Goal: Task Accomplishment & Management: Manage account settings

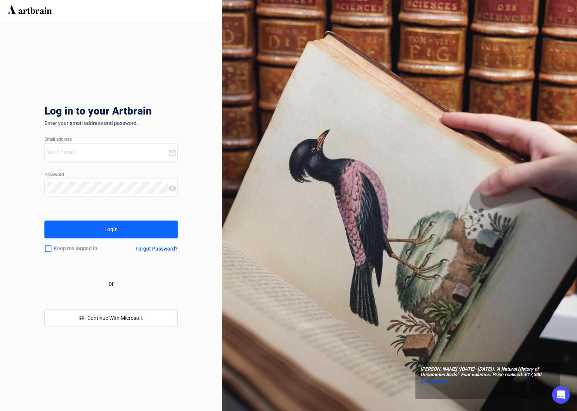
click at [197, 134] on div "Log in to your Artbrain Enter your email address and password. Email address Pa…" at bounding box center [111, 216] width 222 height 390
click at [110, 151] on input "email" at bounding box center [107, 152] width 121 height 12
type input "[EMAIL_ADDRESS][DOMAIN_NAME]"
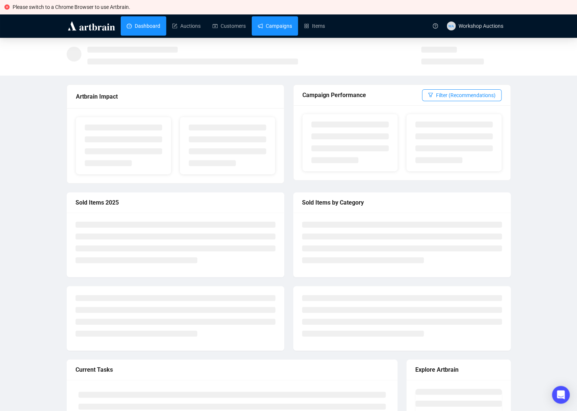
click at [270, 24] on link "Campaigns" at bounding box center [275, 25] width 34 height 19
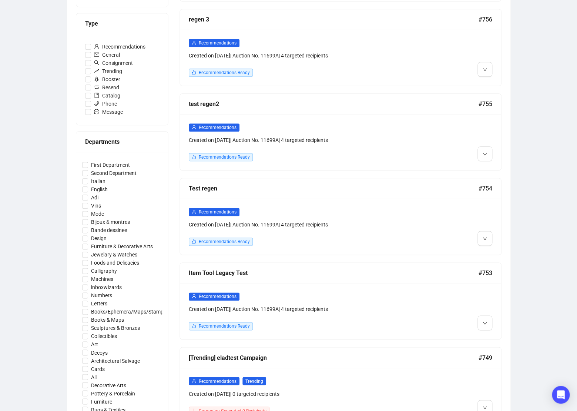
scroll to position [230, 0]
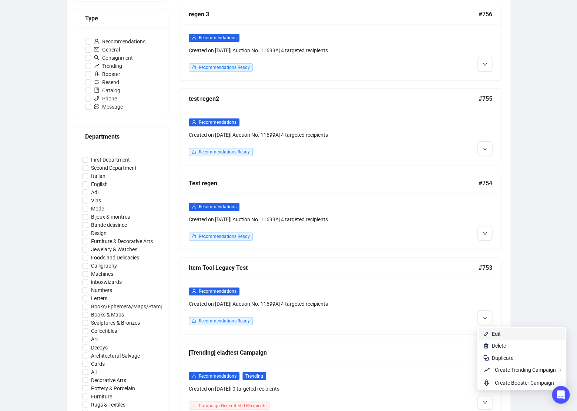
click at [490, 330] on li "Edit" at bounding box center [522, 334] width 86 height 12
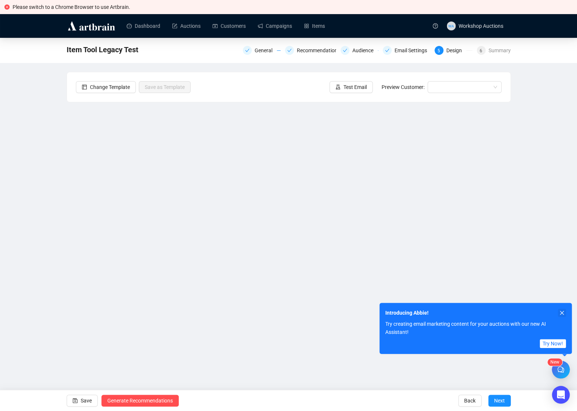
click at [560, 315] on icon "close" at bounding box center [562, 312] width 5 height 5
